Goal: Book appointment/travel/reservation

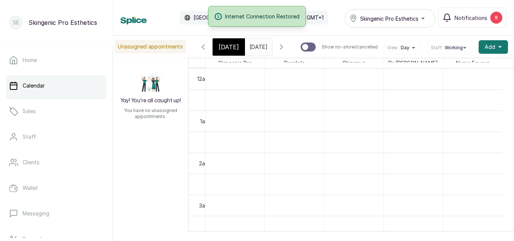
click at [256, 44] on input "[DATE]" at bounding box center [251, 45] width 12 height 13
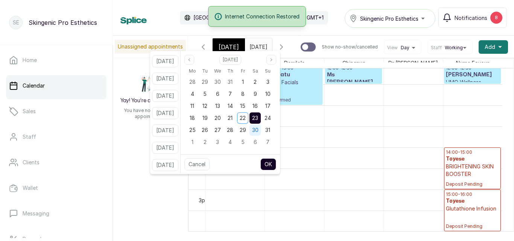
click at [261, 126] on div "30" at bounding box center [255, 130] width 11 height 11
click at [276, 165] on button "OK" at bounding box center [268, 164] width 16 height 12
type input "[DATE]"
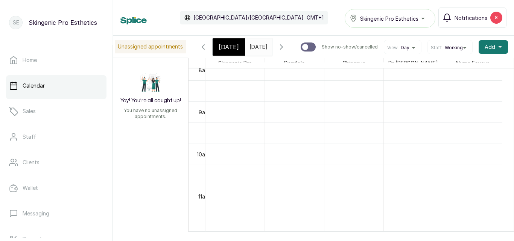
scroll to position [0, 0]
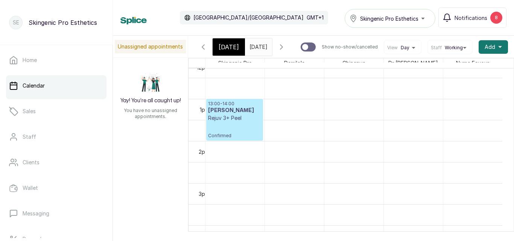
click at [220, 120] on p "Rejuv 3+ Peel" at bounding box center [234, 118] width 53 height 8
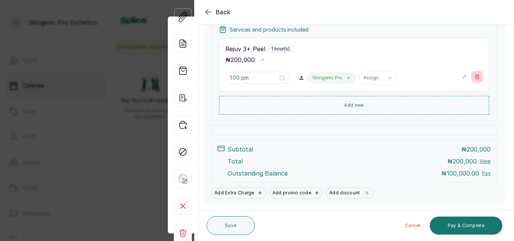
click at [475, 76] on icon "button" at bounding box center [477, 76] width 5 height 5
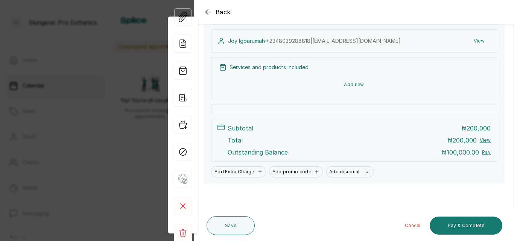
click at [352, 84] on button "Add new" at bounding box center [354, 85] width 270 height 18
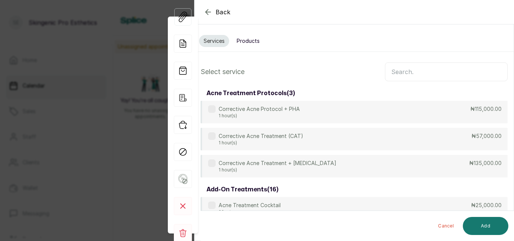
click at [410, 76] on input "text" at bounding box center [446, 71] width 123 height 19
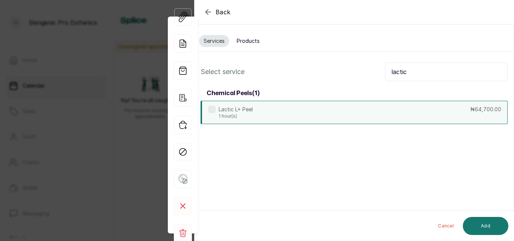
type input "lactic"
click at [328, 116] on div "Lactic L+ Peel 1 hour(s) ₦64,700.00" at bounding box center [354, 112] width 307 height 23
click at [479, 225] on button "Add" at bounding box center [486, 226] width 46 height 18
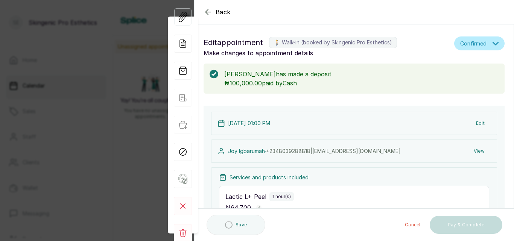
type input "1:00 pm"
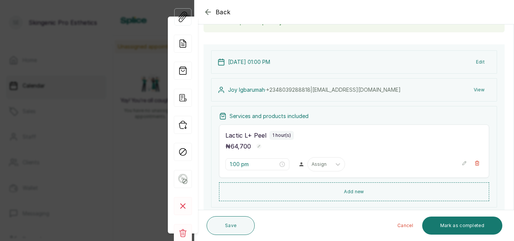
scroll to position [65, 0]
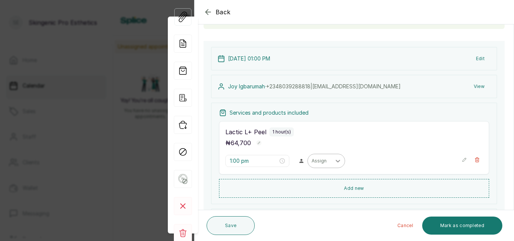
click at [331, 158] on div at bounding box center [338, 161] width 14 height 14
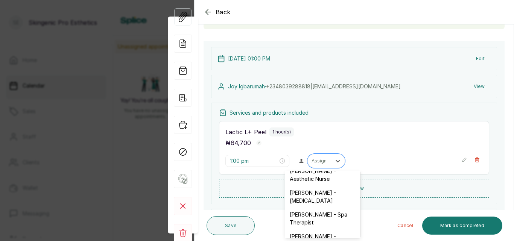
scroll to position [45, 0]
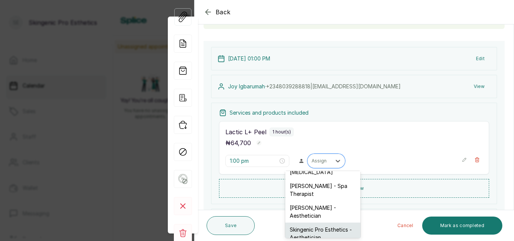
click at [335, 228] on div "Skingenic Pro Esthetics - Aesthetician" at bounding box center [322, 234] width 75 height 22
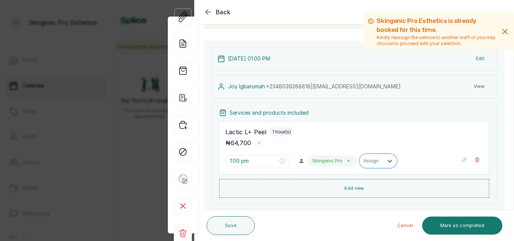
click at [473, 57] on button "Edit" at bounding box center [480, 59] width 21 height 14
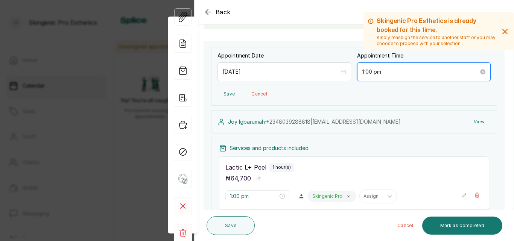
click at [441, 73] on input "1:00 pm" at bounding box center [420, 72] width 116 height 8
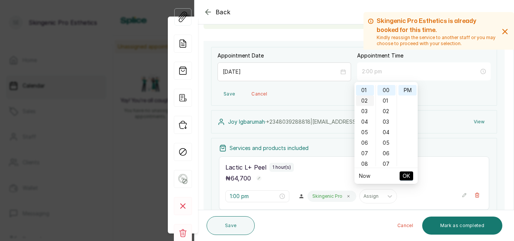
click at [365, 100] on div "02" at bounding box center [365, 101] width 18 height 11
type input "2:00 pm"
click at [404, 175] on span "OK" at bounding box center [407, 176] width 8 height 14
type input "2:00 pm"
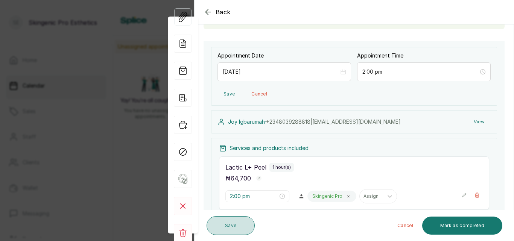
click at [240, 225] on button "Save" at bounding box center [231, 225] width 48 height 19
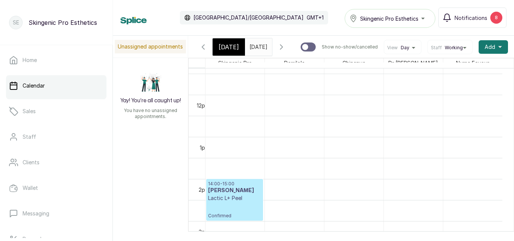
scroll to position [475, 0]
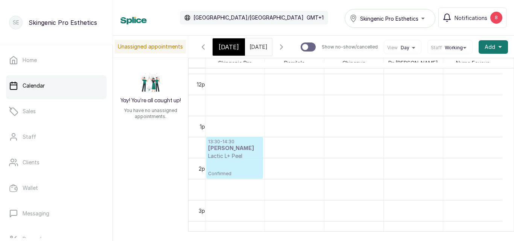
drag, startPoint x: 223, startPoint y: 178, endPoint x: 227, endPoint y: 153, distance: 25.2
click at [227, 153] on div "14:00 - 15:00 [PERSON_NAME] Lactic L+ Peel Confirmed 13:30 - 14:30 [PERSON_NAME…" at bounding box center [235, 74] width 59 height 1012
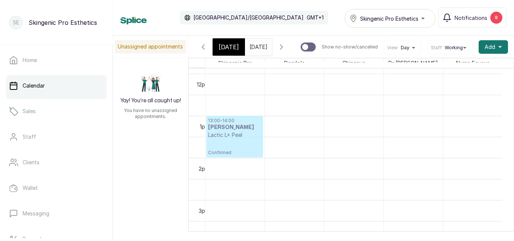
drag, startPoint x: 227, startPoint y: 157, endPoint x: 228, endPoint y: 141, distance: 15.9
click at [228, 141] on div "13:30 - 15:00 [PERSON_NAME] Lactic L+ Peel Confirmed 13:00 - 14:00 [PERSON_NAME…" at bounding box center [235, 74] width 59 height 1012
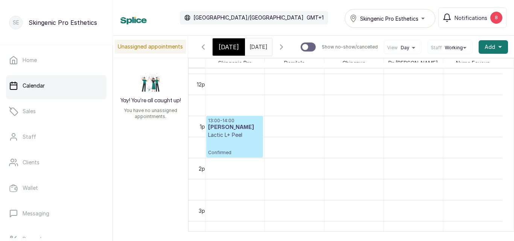
scroll to position [0, 0]
click at [257, 42] on input "[DATE]" at bounding box center [251, 45] width 12 height 13
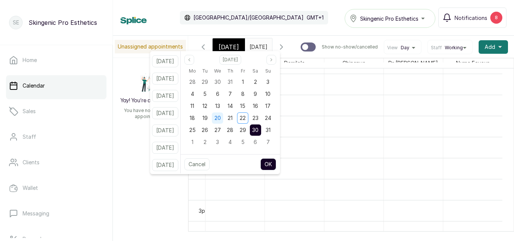
click at [221, 120] on span "20" at bounding box center [218, 118] width 6 height 6
click at [275, 160] on button "OK" at bounding box center [268, 164] width 16 height 12
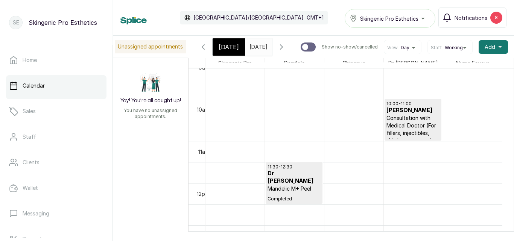
scroll to position [385, 0]
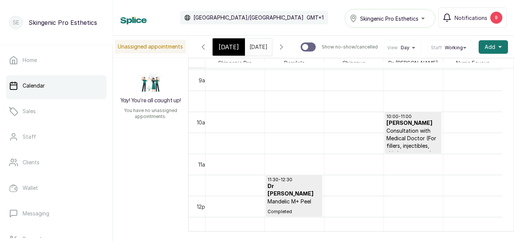
click at [251, 49] on input "[DATE]" at bounding box center [251, 45] width 12 height 13
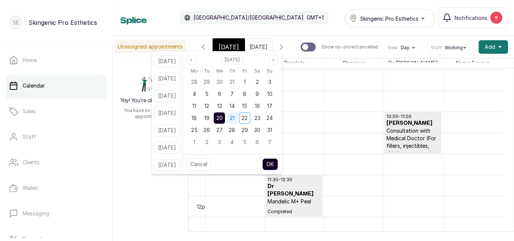
scroll to position [0, 0]
click at [235, 117] on span "21" at bounding box center [232, 118] width 5 height 6
click at [276, 163] on button "OK" at bounding box center [270, 164] width 16 height 12
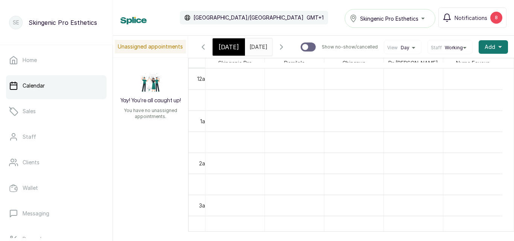
drag, startPoint x: 250, startPoint y: 59, endPoint x: 253, endPoint y: 52, distance: 7.8
click at [253, 52] on div "[DATE] [DATE]" at bounding box center [258, 46] width 27 height 17
click at [253, 51] on span "[DATE]" at bounding box center [259, 47] width 18 height 8
click at [257, 47] on input "[DATE]" at bounding box center [251, 45] width 12 height 13
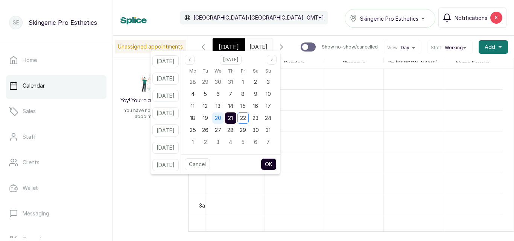
click at [223, 120] on div "20" at bounding box center [217, 118] width 11 height 11
click at [277, 162] on button "OK" at bounding box center [269, 164] width 16 height 12
type input "[DATE]"
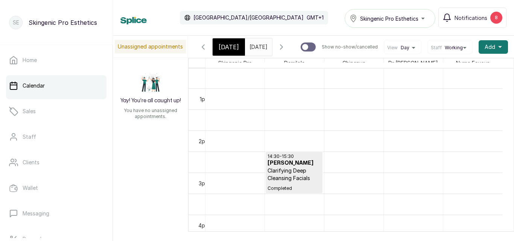
scroll to position [530, 0]
